Goal: Task Accomplishment & Management: Use online tool/utility

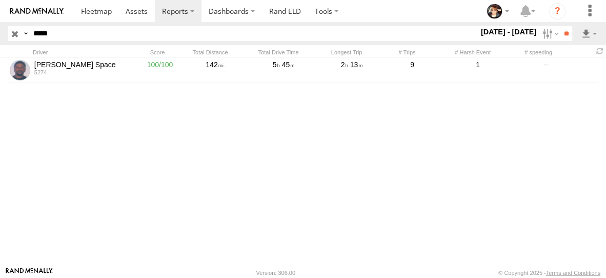
click at [18, 31] on input "button" at bounding box center [14, 33] width 13 height 15
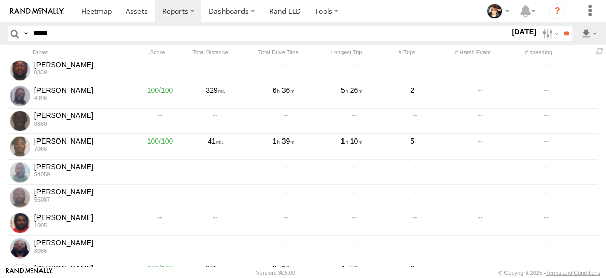
click at [516, 37] on label "29 Aug 25" at bounding box center [524, 31] width 29 height 11
click at [0, 0] on label at bounding box center [0, 0] width 0 height 0
click at [565, 33] on input "**" at bounding box center [566, 33] width 12 height 15
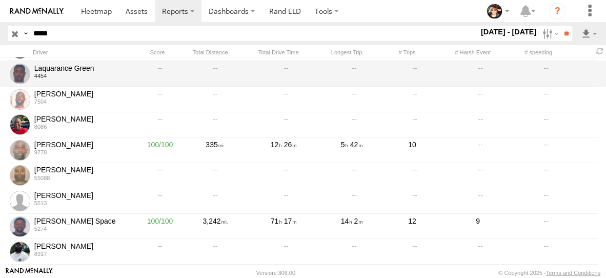
scroll to position [268, 0]
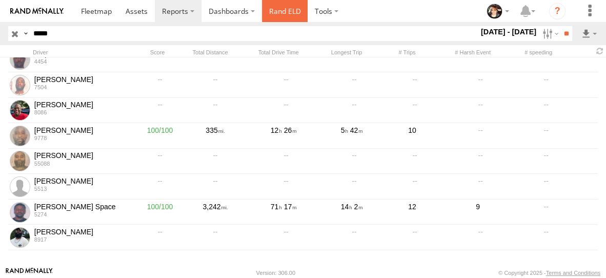
click at [287, 12] on link "Rand ELD" at bounding box center [285, 11] width 46 height 22
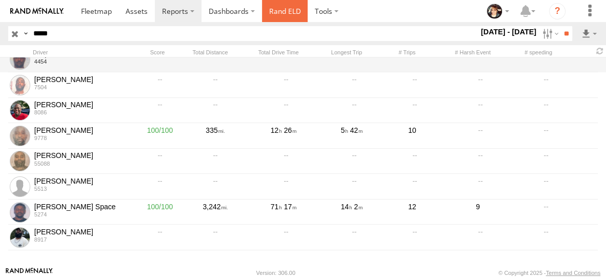
scroll to position [0, 0]
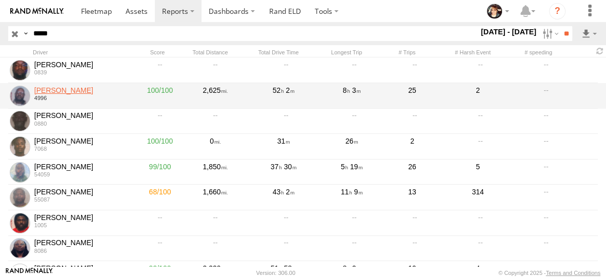
click at [63, 88] on link "Antonio Gripper" at bounding box center [81, 90] width 94 height 9
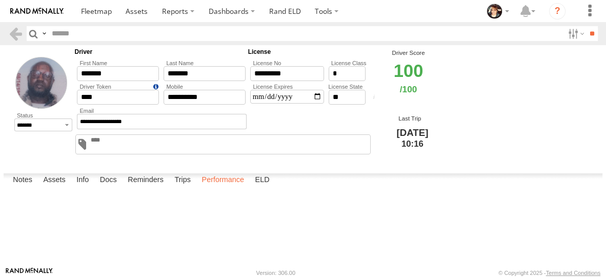
click at [219, 188] on label "Performance" at bounding box center [222, 180] width 53 height 14
click at [0, 0] on link at bounding box center [0, 0] width 0 height 0
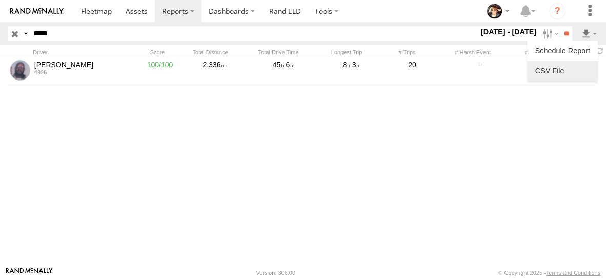
click at [577, 72] on link at bounding box center [562, 70] width 63 height 15
click at [14, 33] on input "button" at bounding box center [14, 33] width 13 height 15
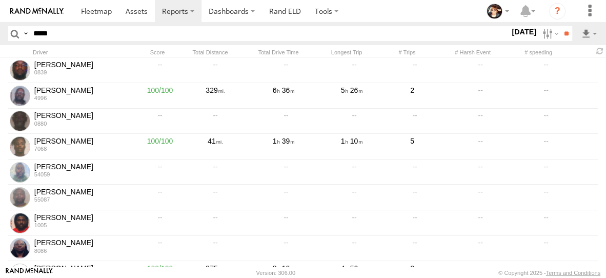
click at [510, 33] on label "29 Aug 25" at bounding box center [524, 31] width 29 height 11
click at [0, 0] on label at bounding box center [0, 0] width 0 height 0
click at [561, 33] on input "**" at bounding box center [566, 33] width 12 height 15
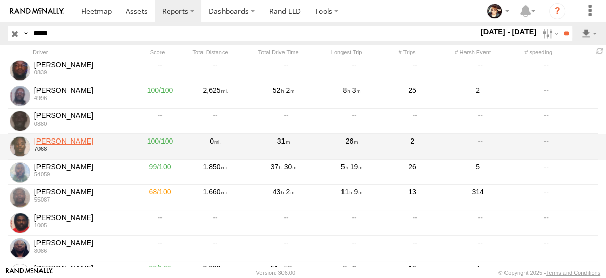
click at [59, 142] on link "DJ Gilmore" at bounding box center [81, 140] width 94 height 9
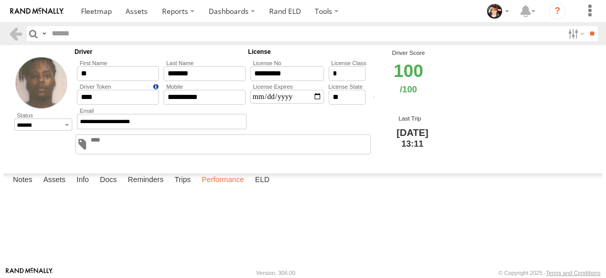
click at [223, 188] on label "Performance" at bounding box center [222, 180] width 53 height 14
click at [0, 0] on link at bounding box center [0, 0] width 0 height 0
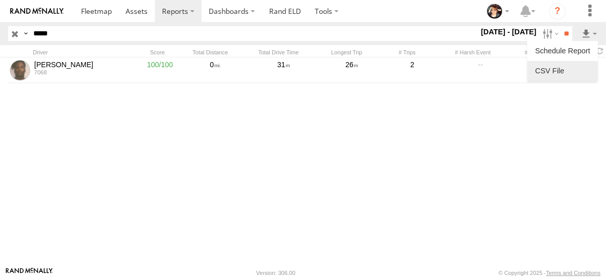
click at [574, 74] on link at bounding box center [562, 70] width 63 height 15
